Goal: Information Seeking & Learning: Check status

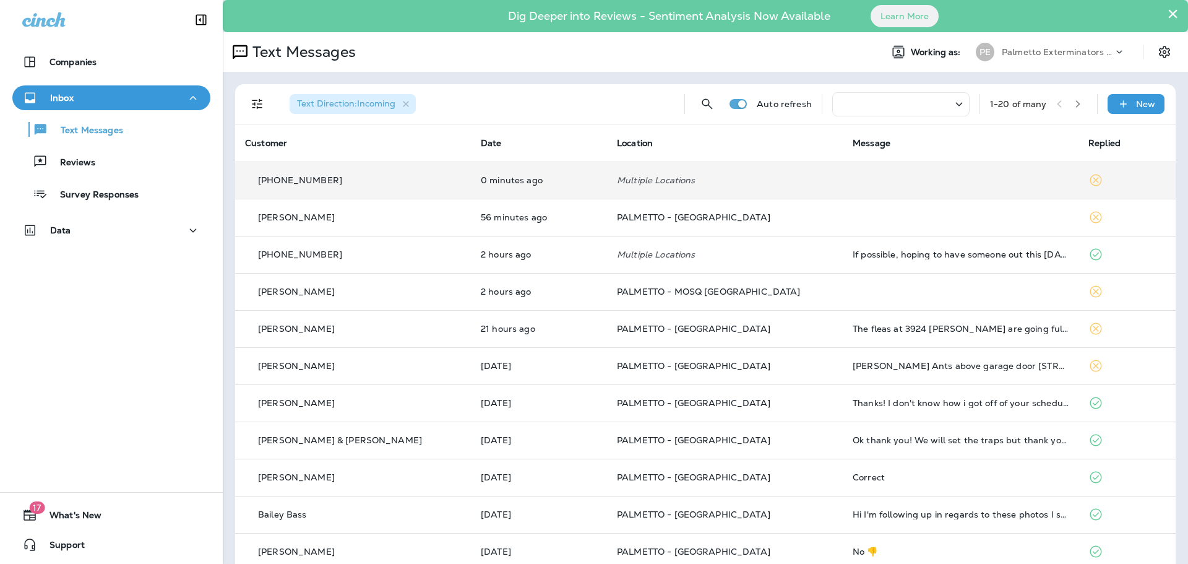
click at [295, 181] on p "+1 (864) 415-4713" at bounding box center [300, 180] width 84 height 10
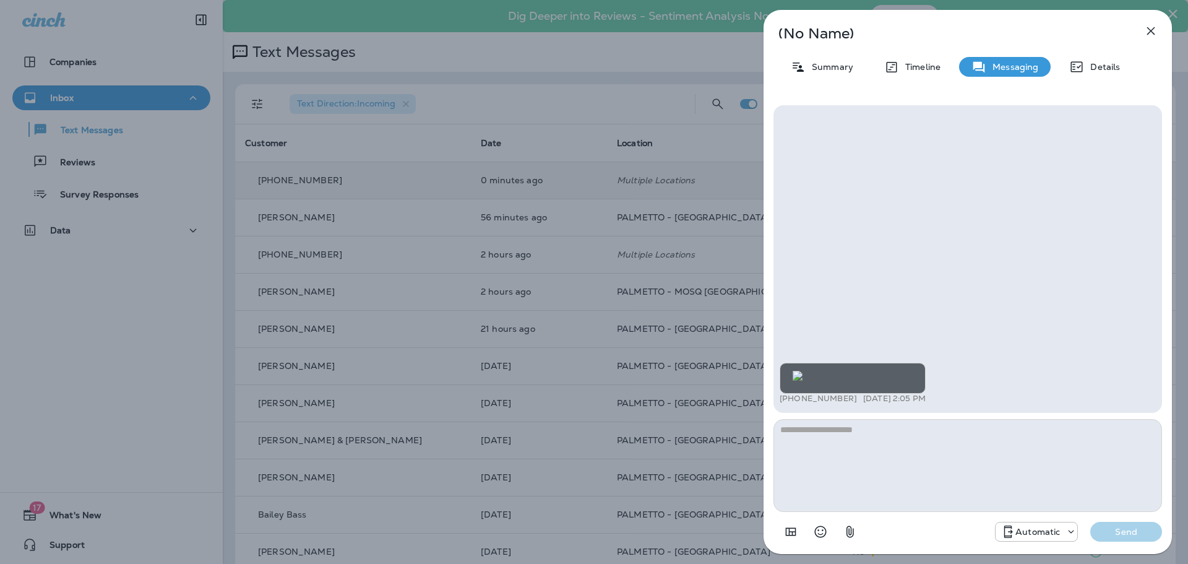
click at [803, 371] on img at bounding box center [798, 376] width 10 height 10
click at [1147, 30] on icon "button" at bounding box center [1151, 31] width 15 height 15
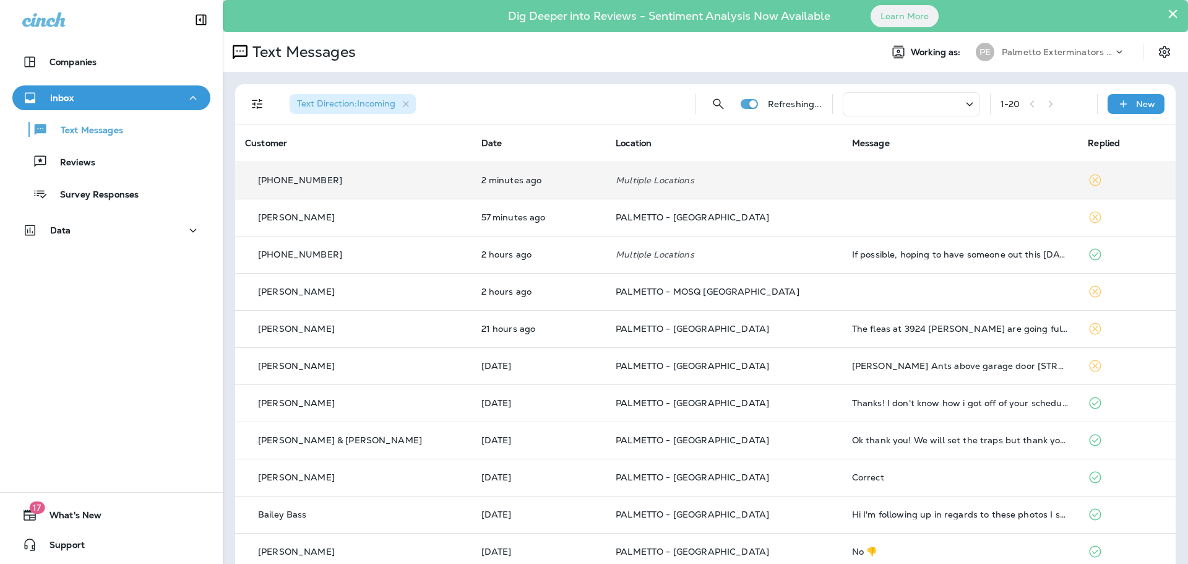
scroll to position [124, 0]
